Goal: Find specific page/section: Find specific page/section

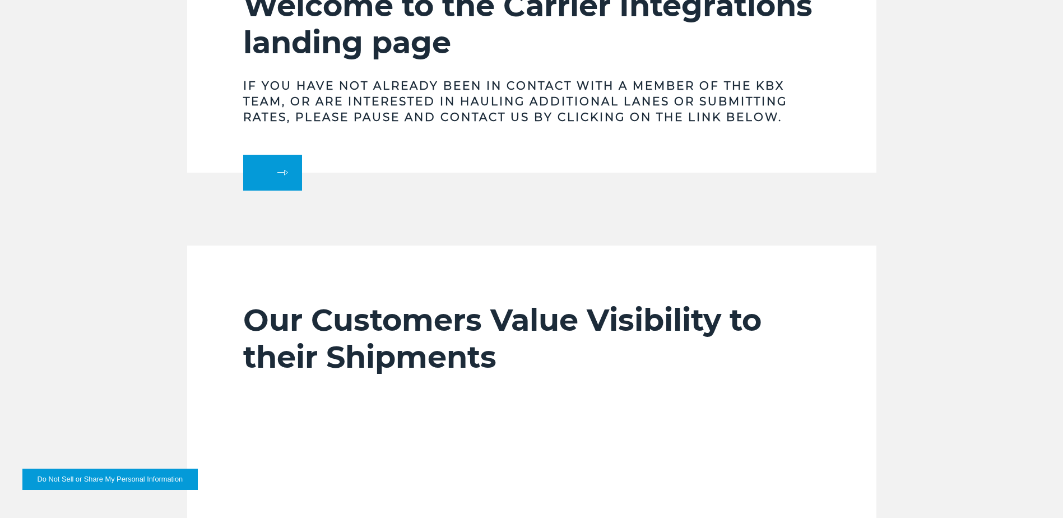
scroll to position [285, 0]
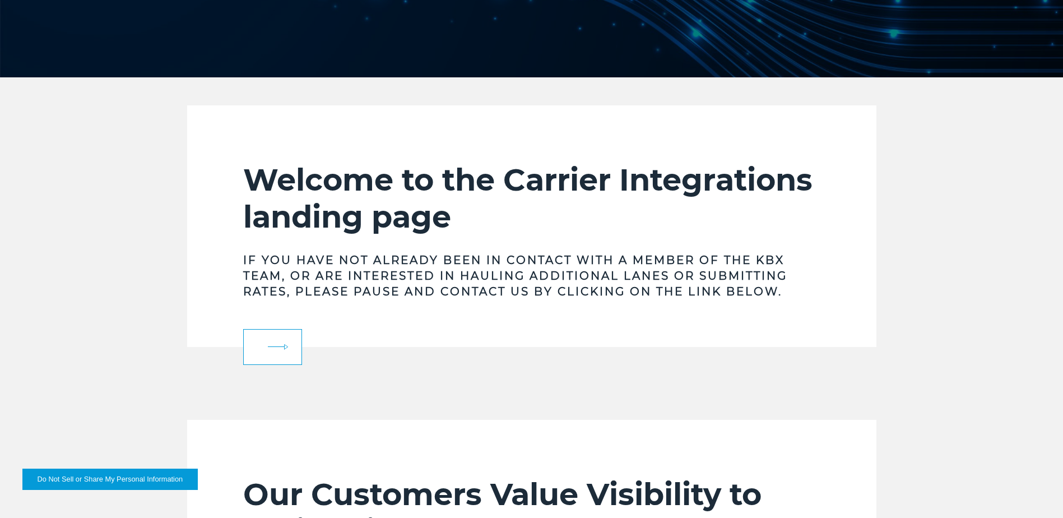
click at [268, 353] on link at bounding box center [272, 347] width 59 height 36
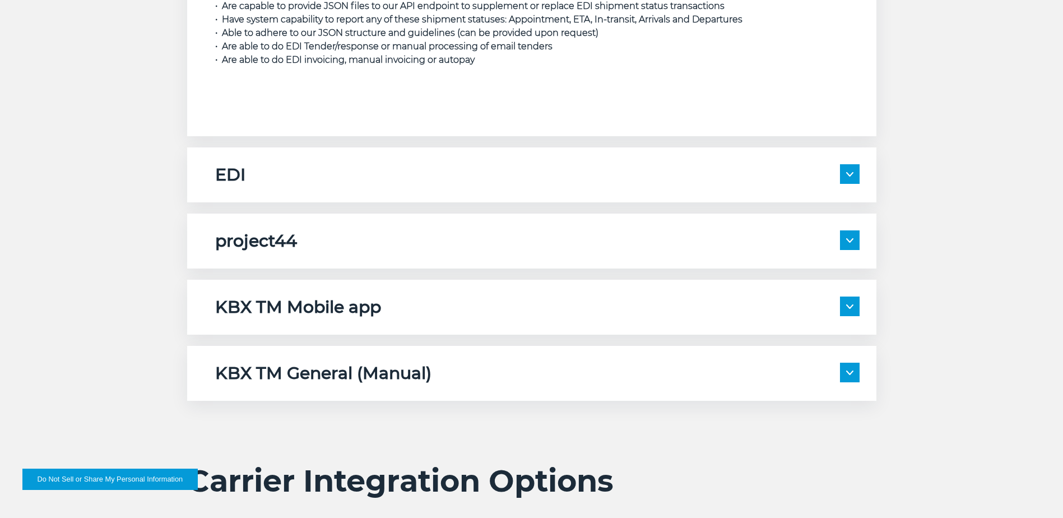
scroll to position [1909, 0]
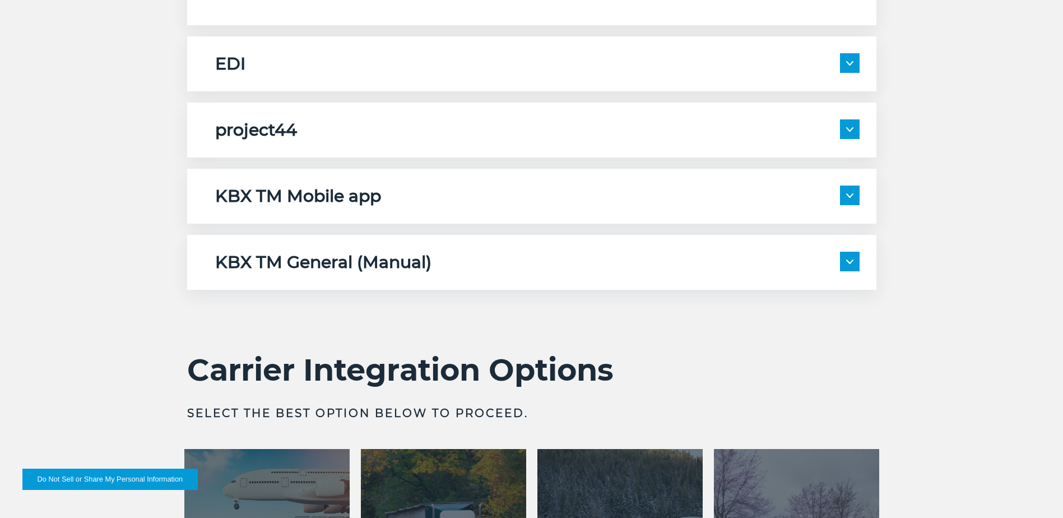
click at [851, 195] on img at bounding box center [849, 195] width 7 height 4
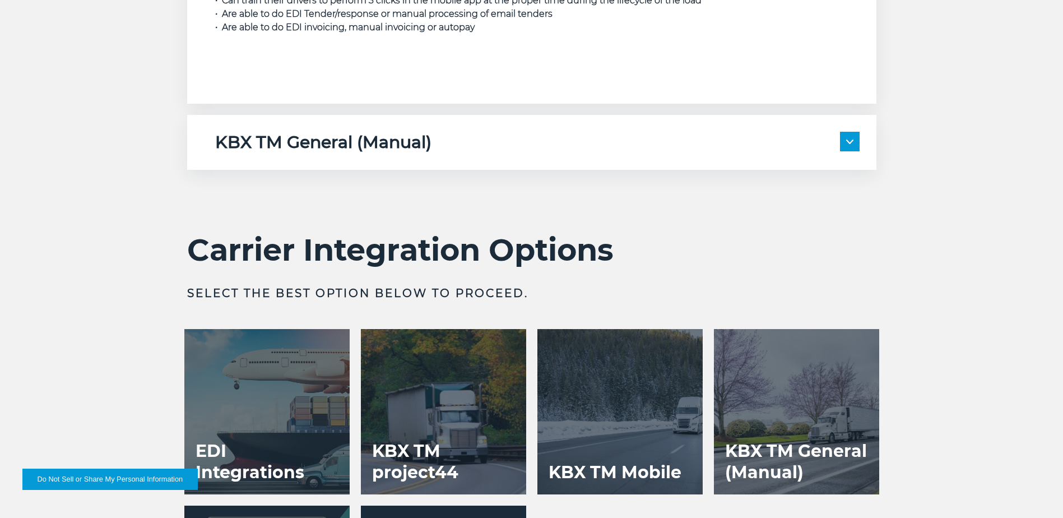
scroll to position [2806, 0]
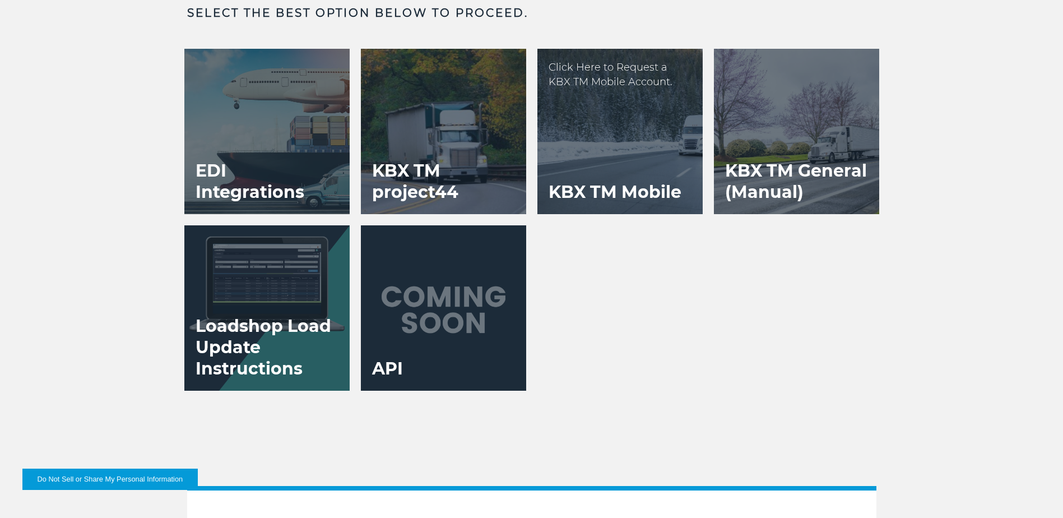
click at [632, 157] on div at bounding box center [619, 131] width 165 height 165
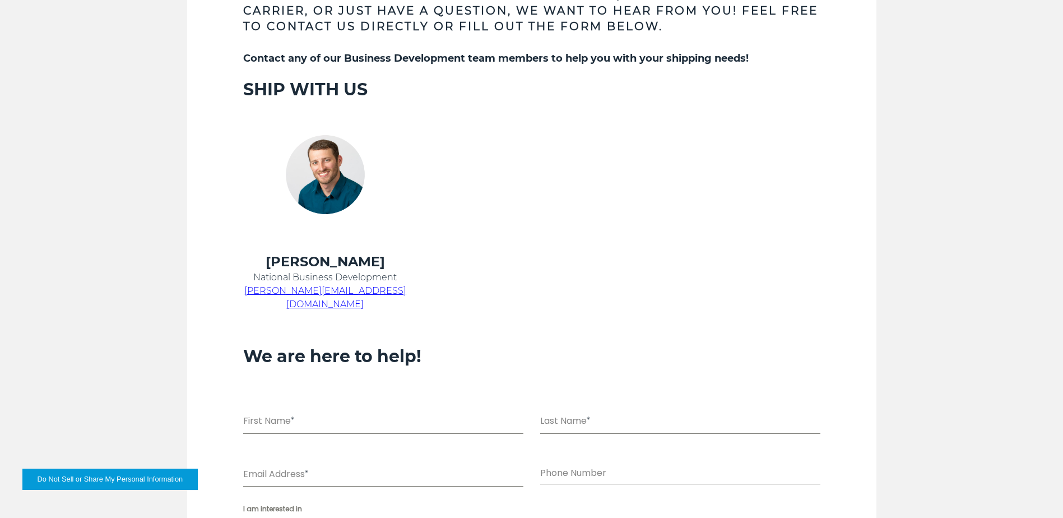
scroll to position [448, 0]
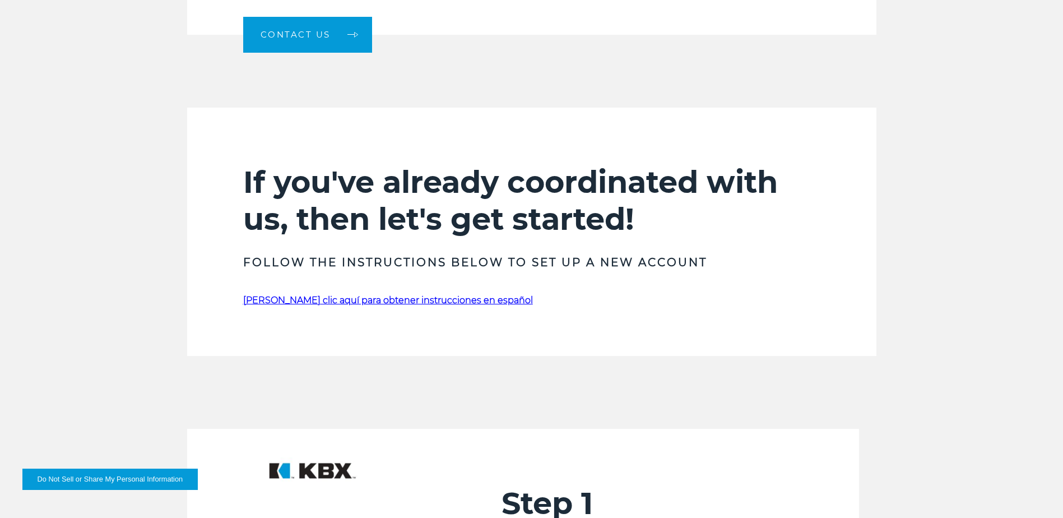
scroll to position [616, 0]
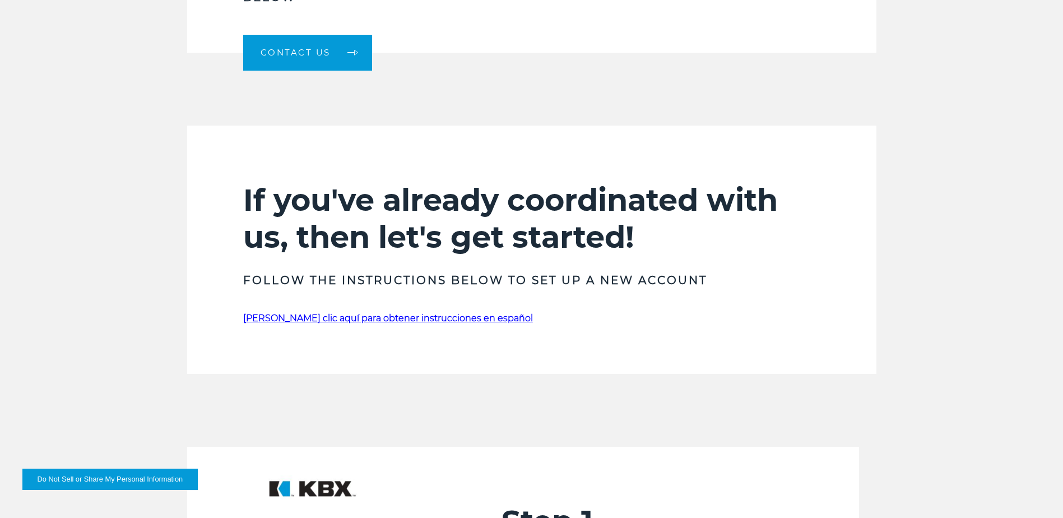
click at [401, 322] on link "[PERSON_NAME] clic aquí para obtener instrucciones en español" at bounding box center [388, 318] width 290 height 11
